Goal: Find contact information: Find contact information

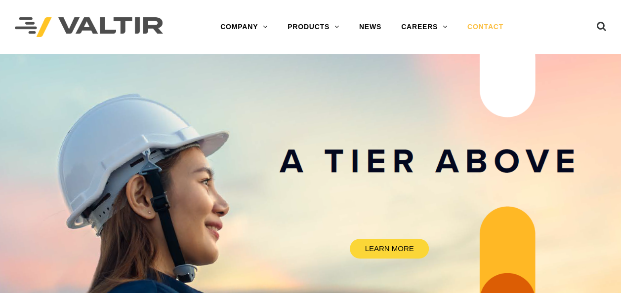
click at [480, 25] on link "CONTACT" at bounding box center [485, 27] width 56 height 20
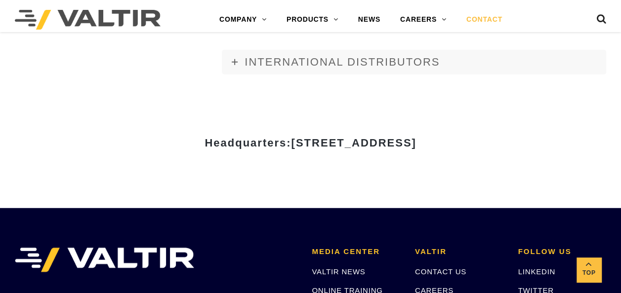
scroll to position [1190, 0]
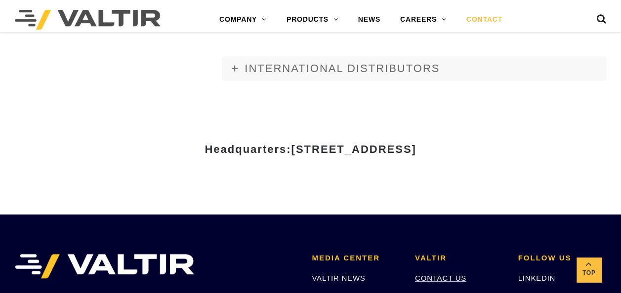
click at [444, 277] on link "CONTACT US" at bounding box center [440, 278] width 51 height 8
